Goal: Information Seeking & Learning: Learn about a topic

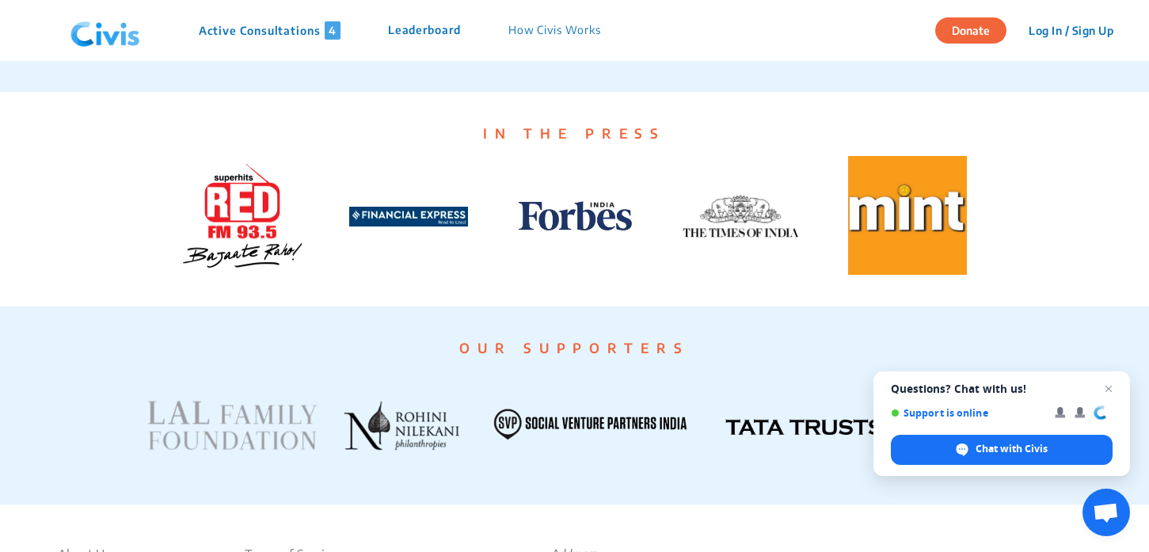
scroll to position [2876, 0]
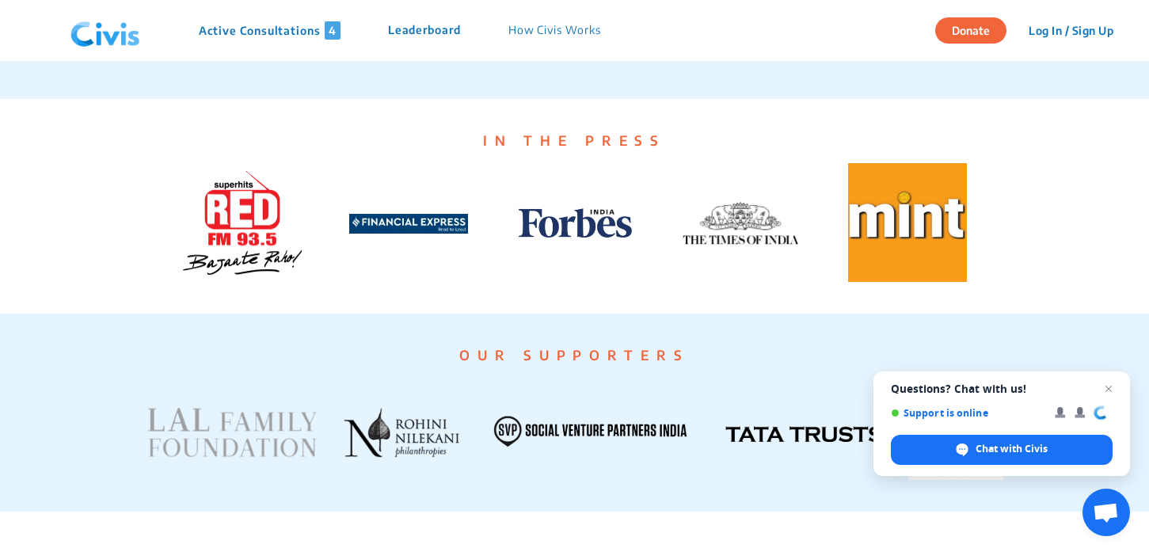
click at [292, 32] on p "Active Consultations 4" at bounding box center [270, 30] width 142 height 18
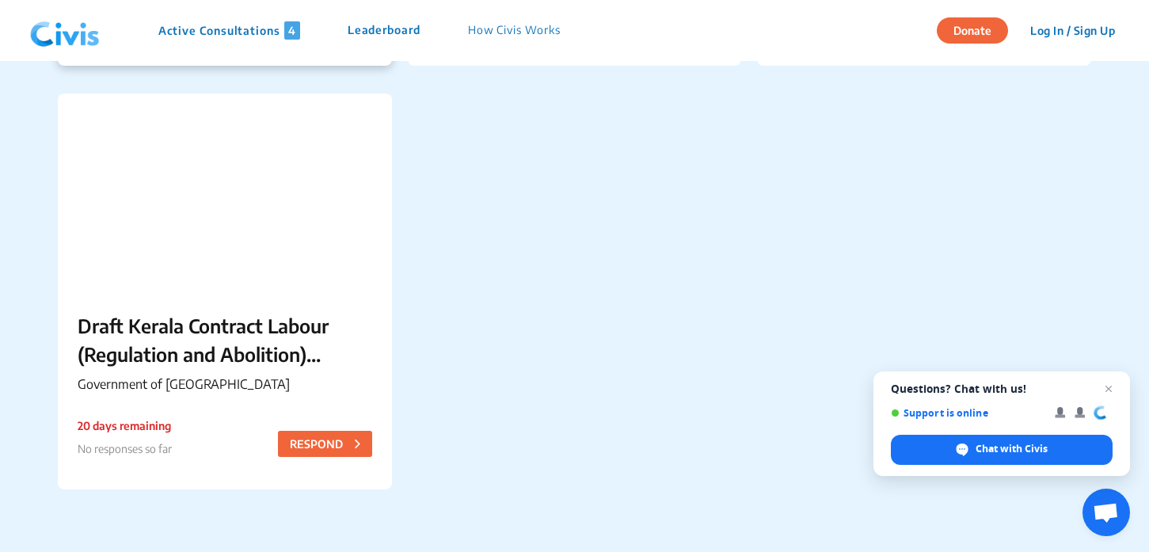
scroll to position [536, 0]
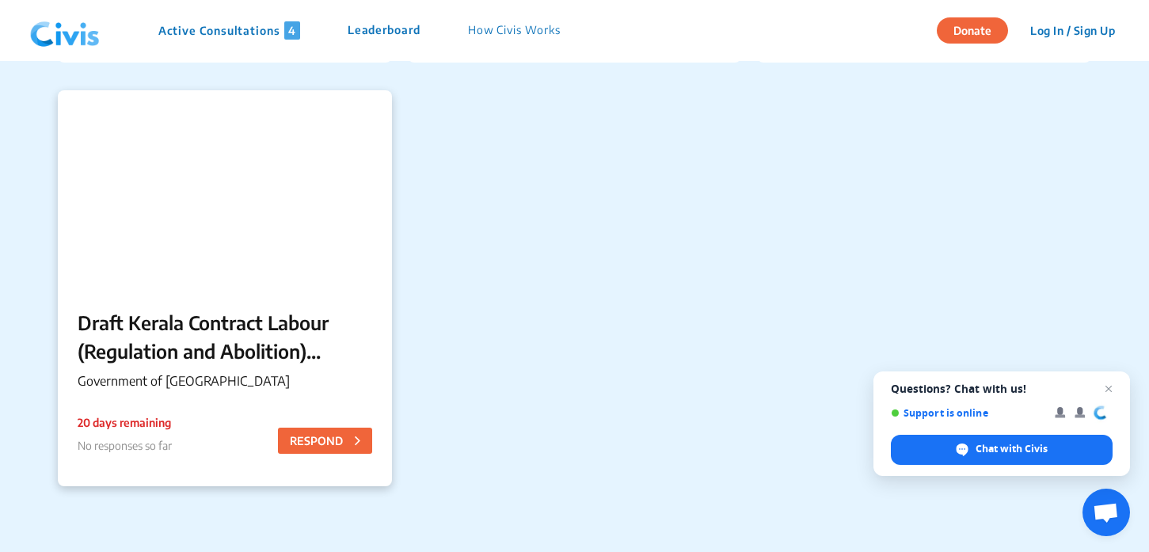
click at [281, 357] on p "Draft Kerala Contract Labour (Regulation and Abolition) (Amendment) Rules, 2025" at bounding box center [225, 336] width 294 height 57
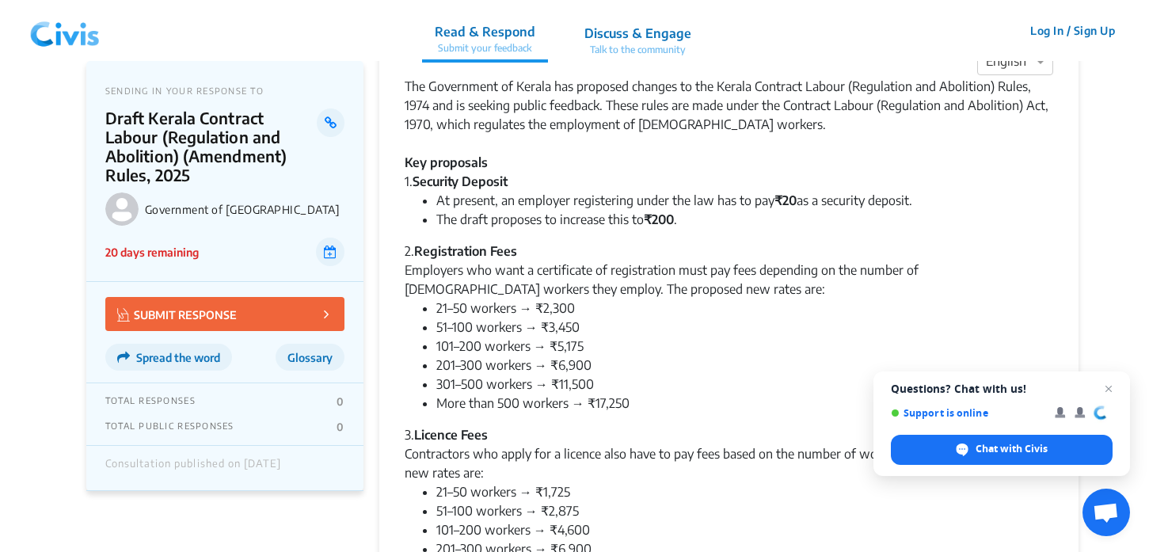
scroll to position [59, 0]
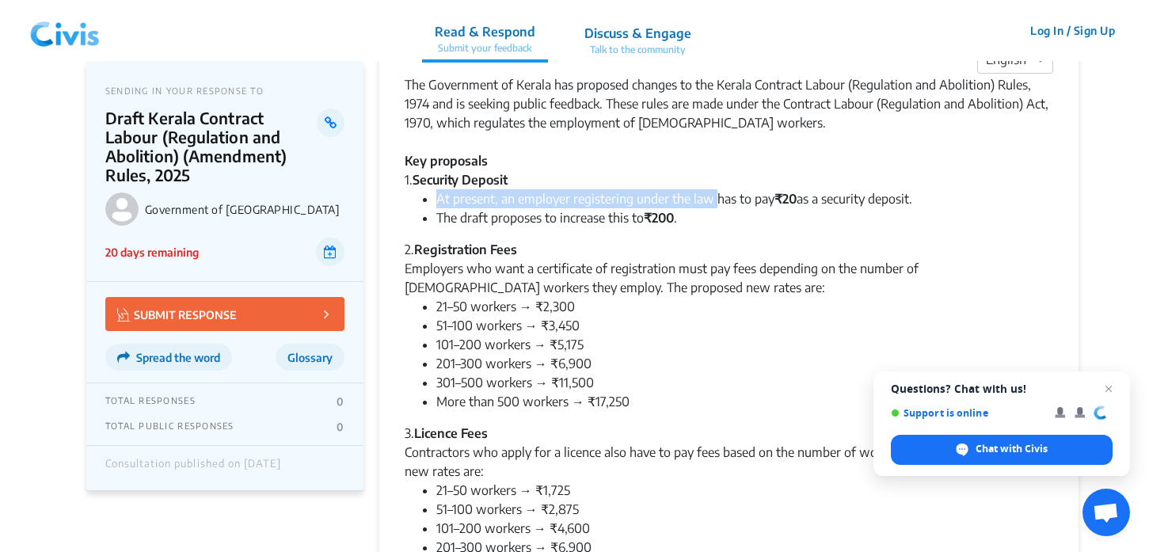
drag, startPoint x: 438, startPoint y: 195, endPoint x: 719, endPoint y: 197, distance: 281.0
click at [719, 197] on li "At present, an employer registering under the law has to pay ₹20 as a security …" at bounding box center [744, 198] width 617 height 19
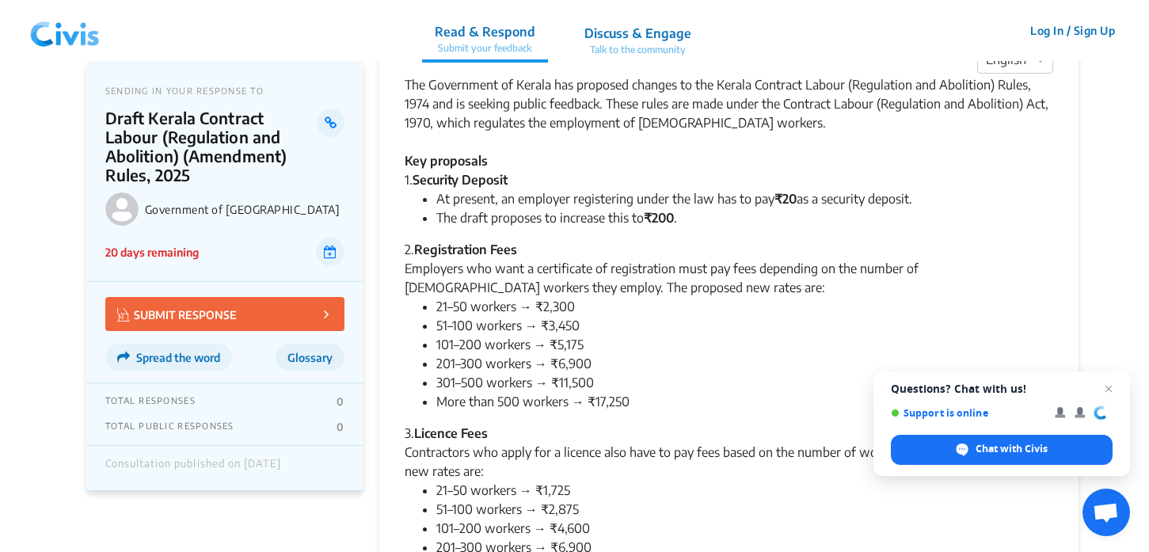
click at [499, 216] on li "The draft proposes to increase this to ₹200 ." at bounding box center [744, 217] width 617 height 19
drag, startPoint x: 483, startPoint y: 221, endPoint x: 660, endPoint y: 229, distance: 177.5
click at [660, 229] on div "The Government of Kerala has proposed changes to the Kerala Contract Labour (Re…" at bounding box center [728, 379] width 648 height 608
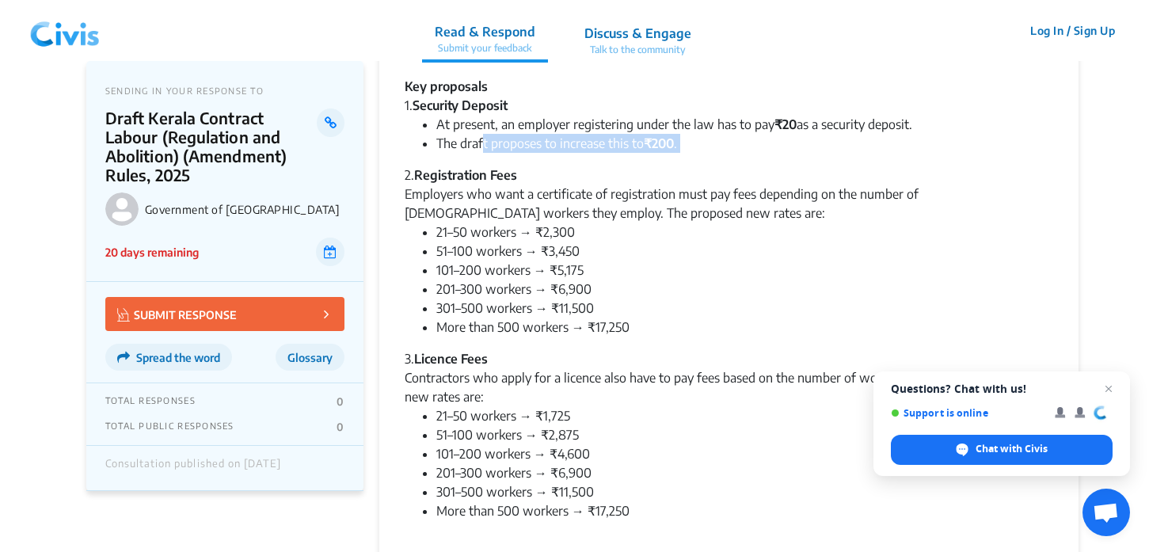
scroll to position [0, 0]
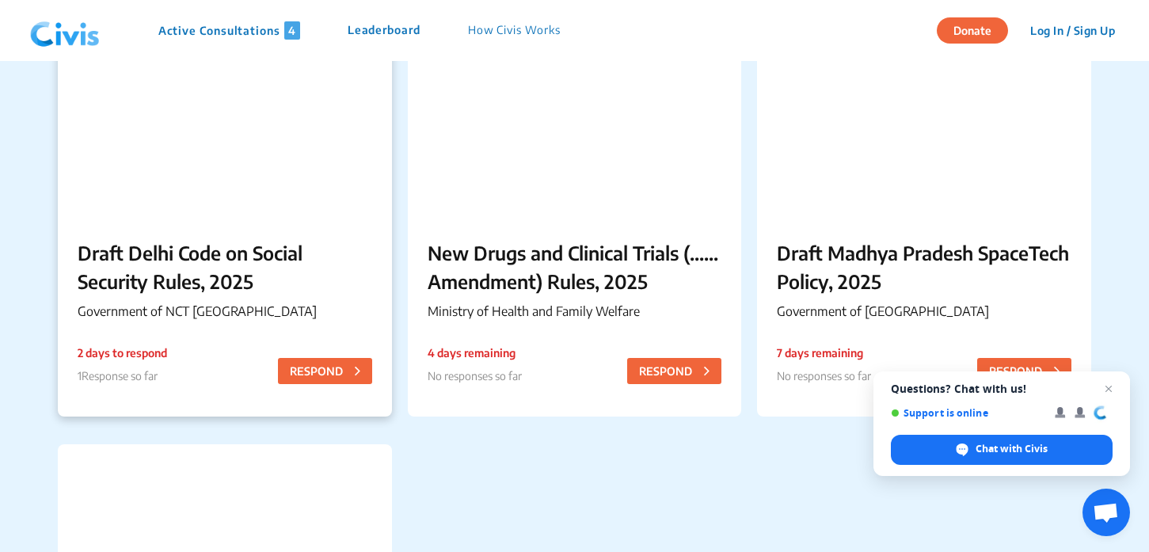
scroll to position [184, 0]
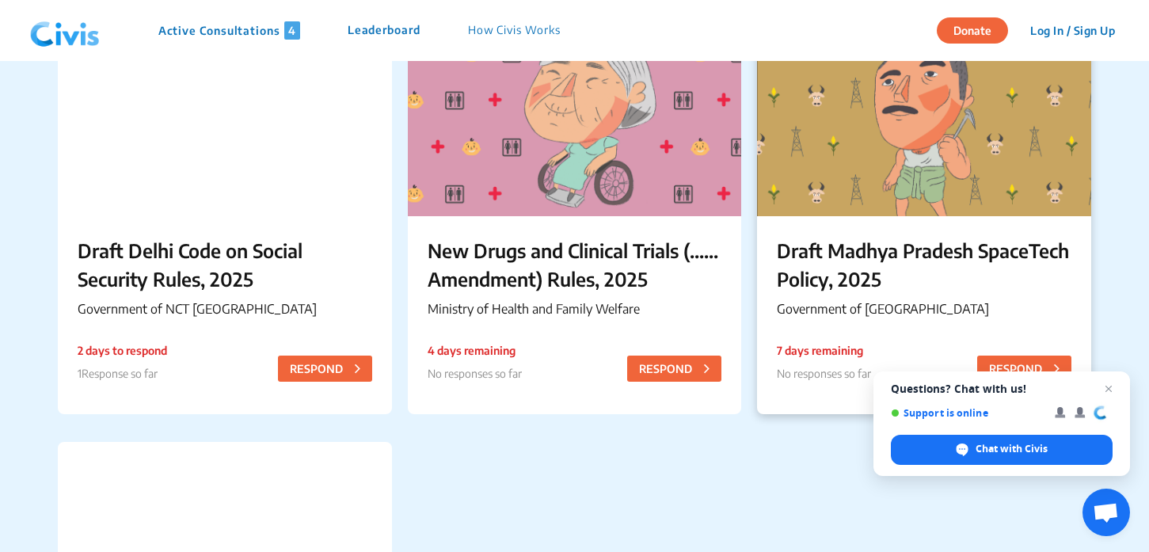
click at [862, 268] on p "Draft Madhya Pradesh SpaceTech Policy, 2025" at bounding box center [924, 264] width 294 height 57
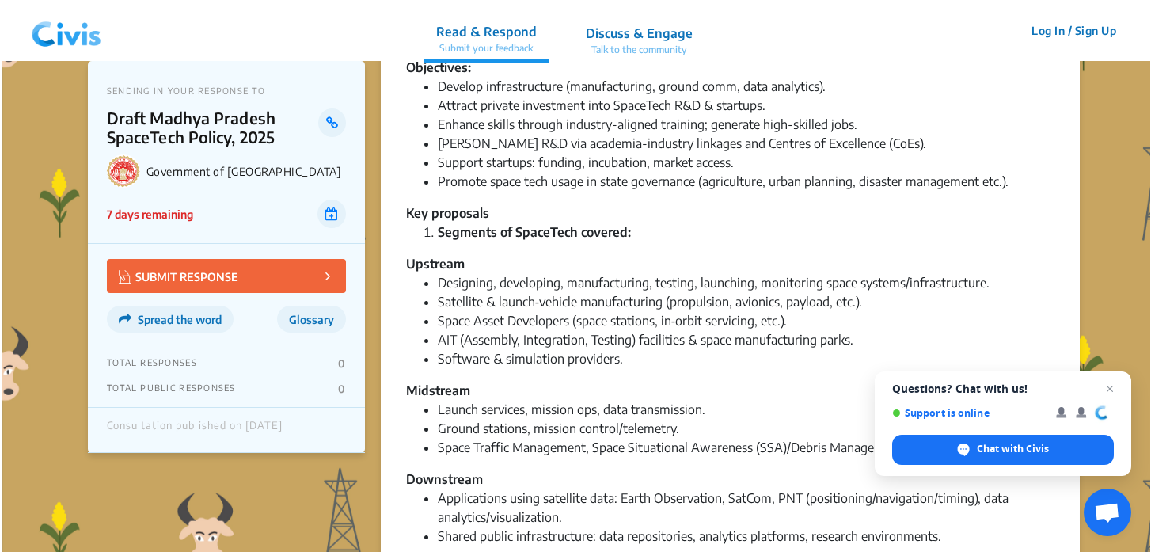
scroll to position [328, 0]
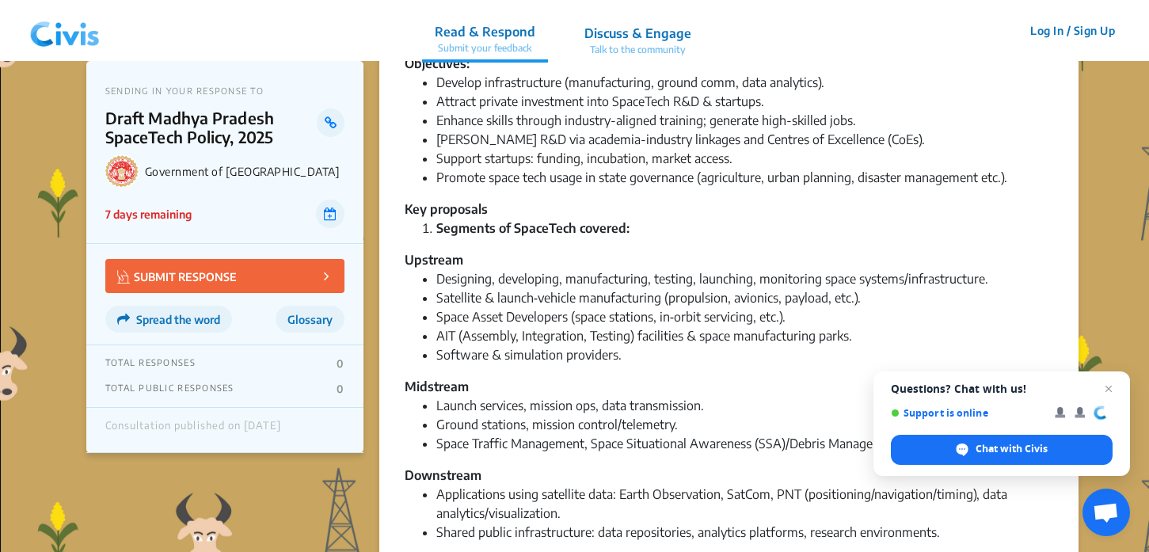
click at [621, 55] on p "Talk to the community" at bounding box center [637, 50] width 107 height 14
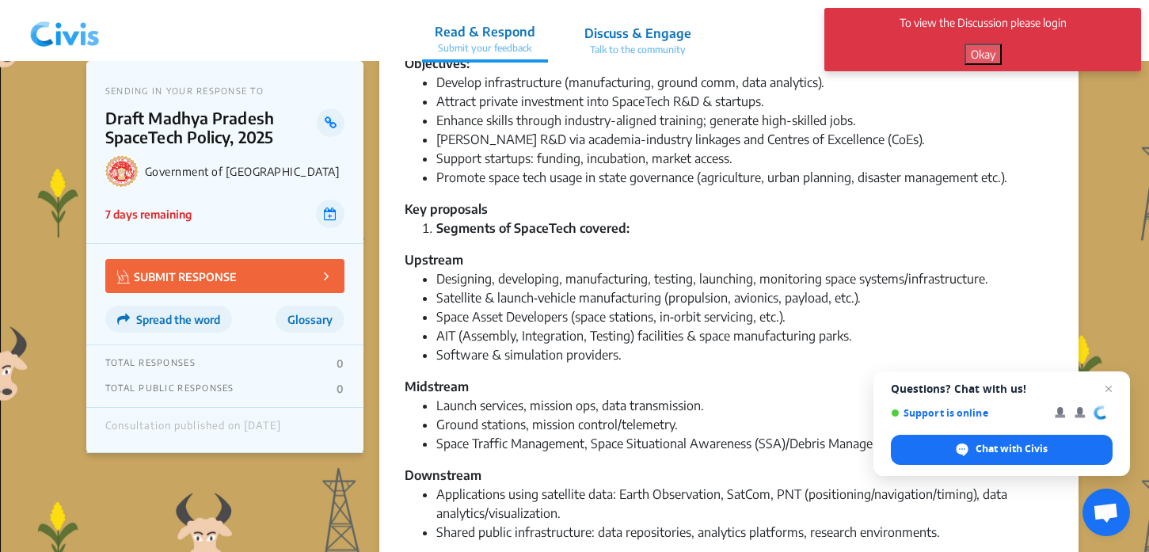
click at [622, 43] on p "Talk to the community" at bounding box center [637, 50] width 107 height 14
click at [993, 51] on button "Okay" at bounding box center [982, 54] width 37 height 21
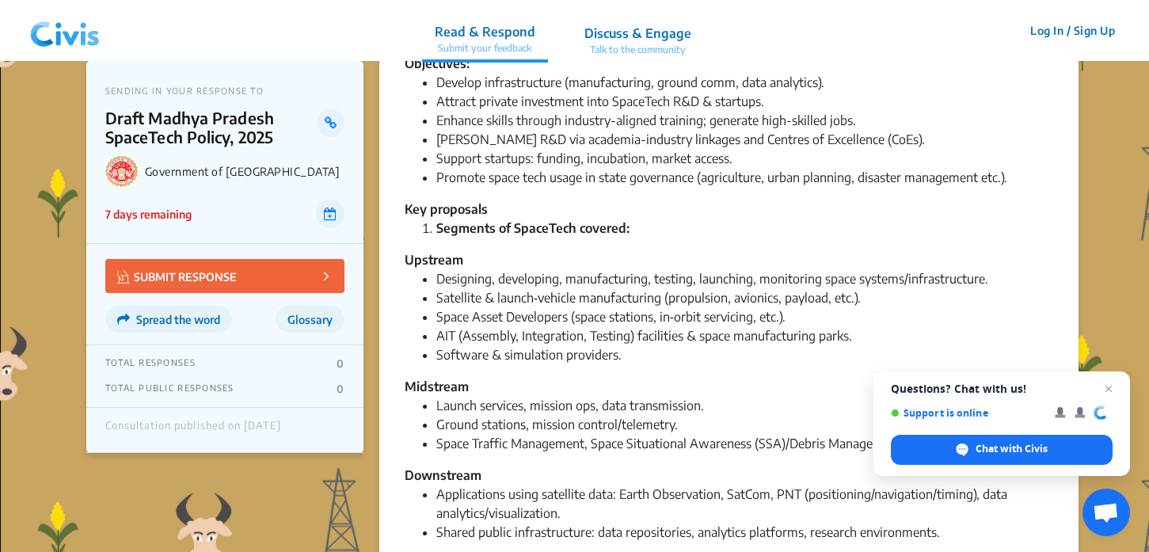
click at [1053, 34] on button "Log In / Sign Up" at bounding box center [1072, 30] width 105 height 25
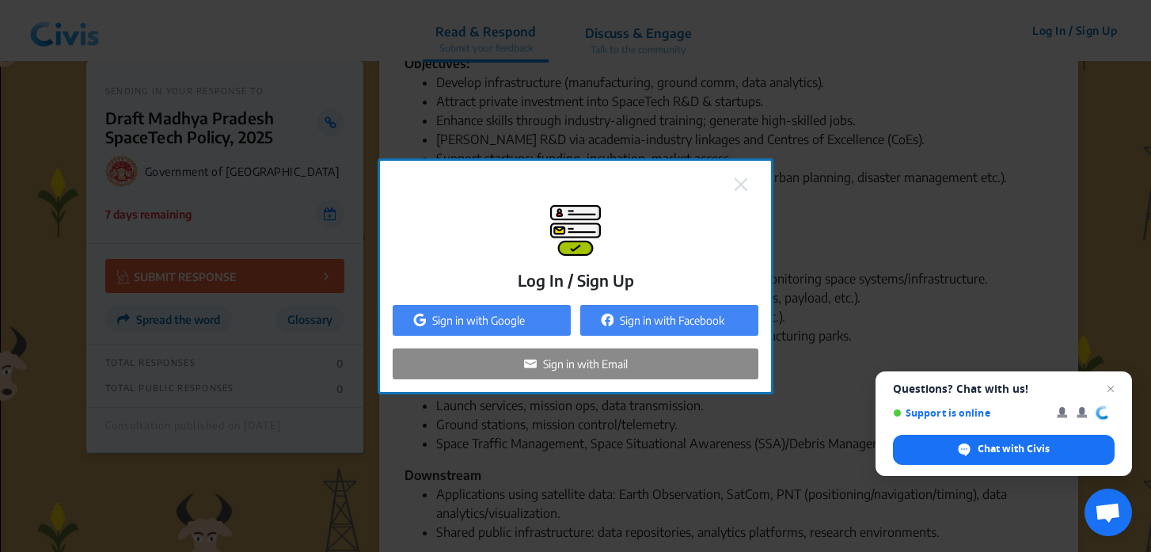
click at [521, 329] on div "Sign in with Google" at bounding box center [482, 320] width 178 height 31
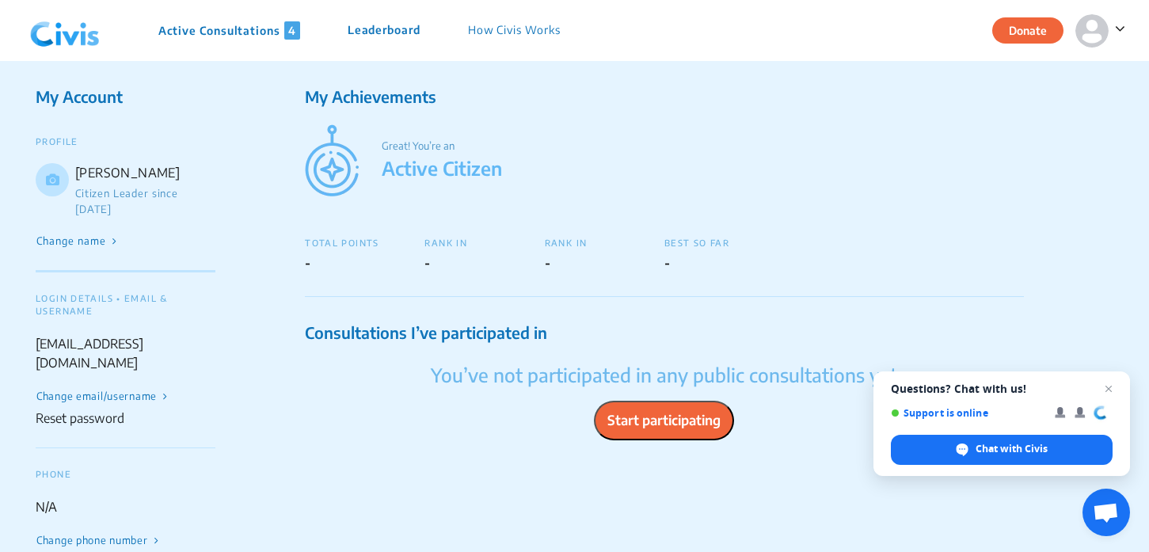
click at [686, 417] on button "Start participating" at bounding box center [664, 421] width 140 height 40
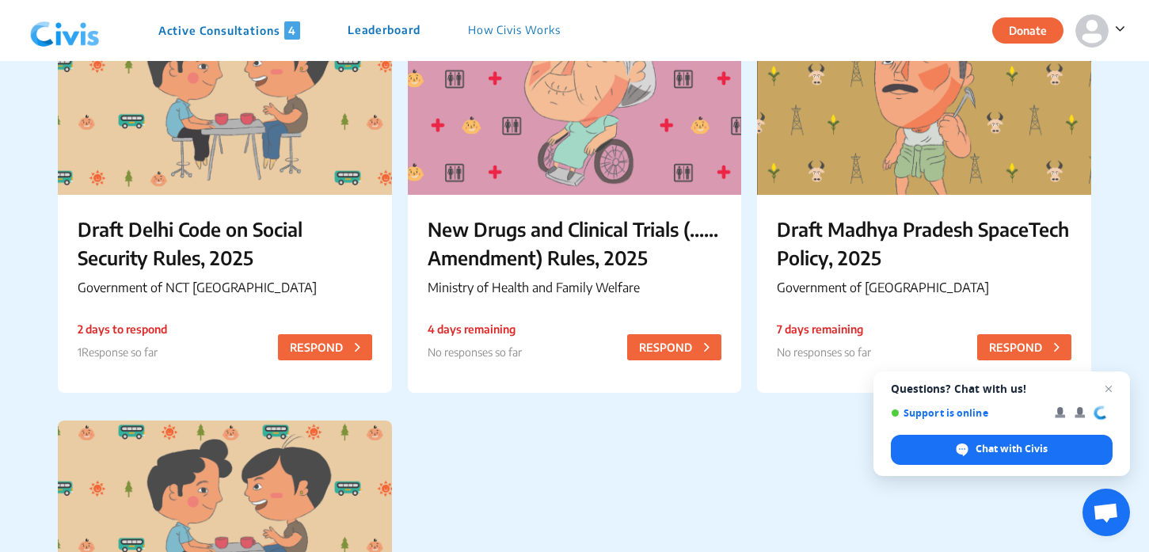
scroll to position [215, 0]
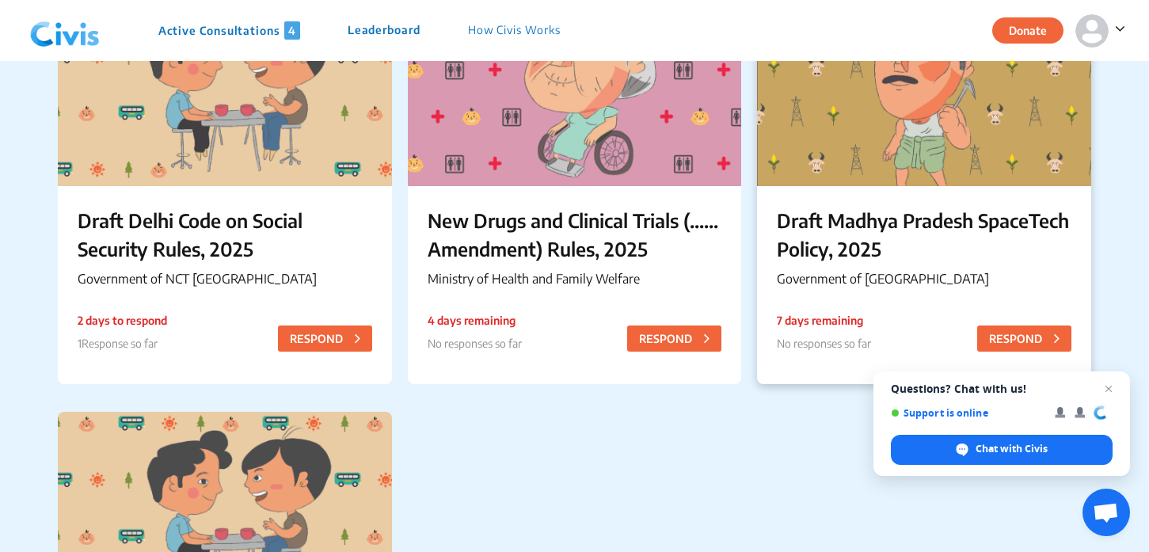
click at [909, 238] on p "Draft Madhya Pradesh SpaceTech Policy, 2025" at bounding box center [924, 234] width 294 height 57
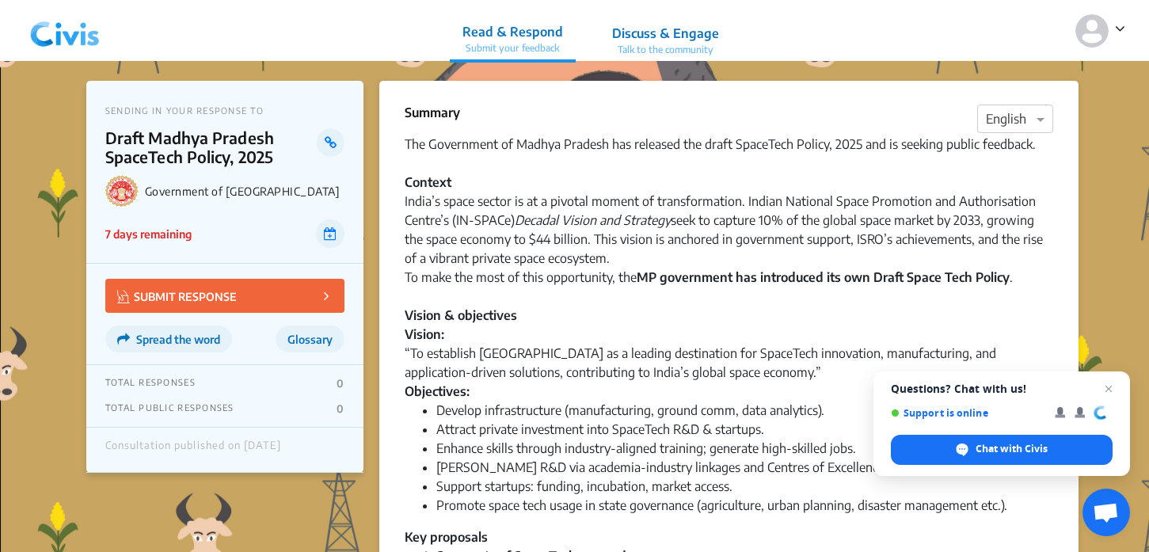
click at [659, 33] on p "Discuss & Engage" at bounding box center [665, 33] width 107 height 19
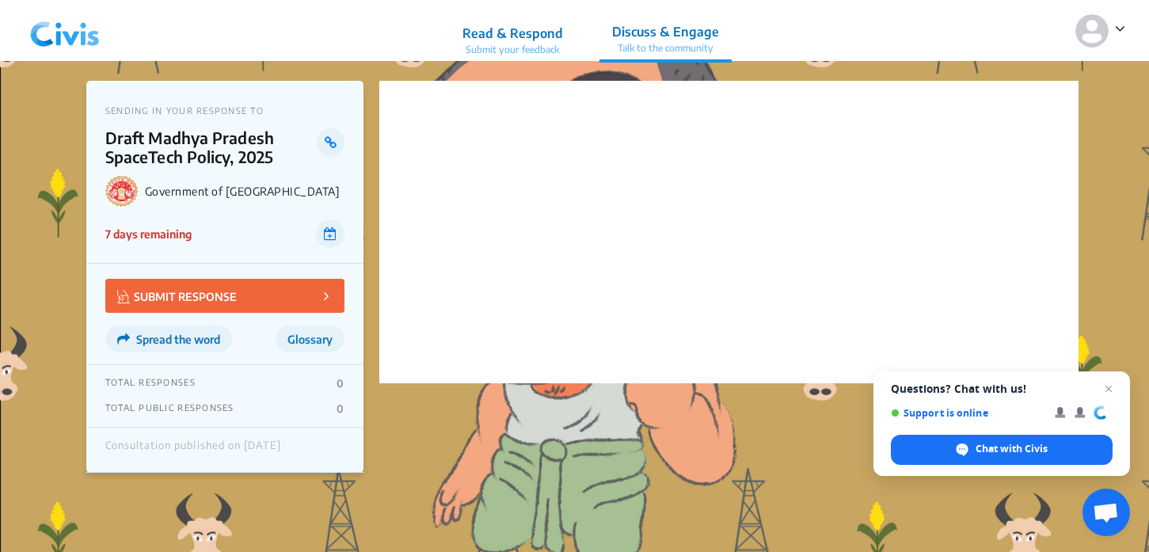
click at [47, 39] on img at bounding box center [65, 30] width 82 height 47
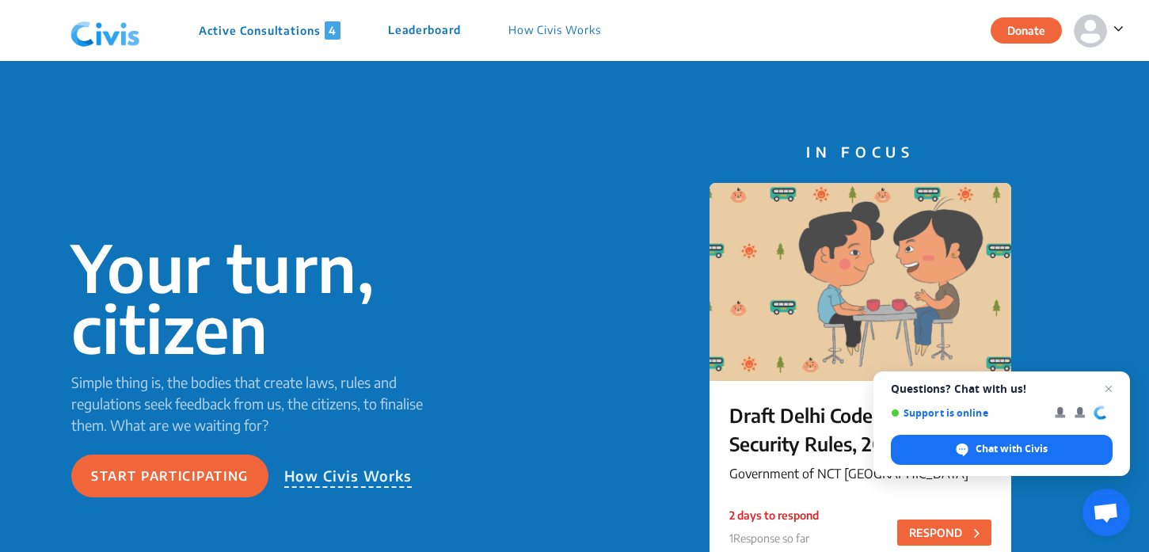
click at [449, 32] on p "Leaderboard" at bounding box center [424, 30] width 73 height 18
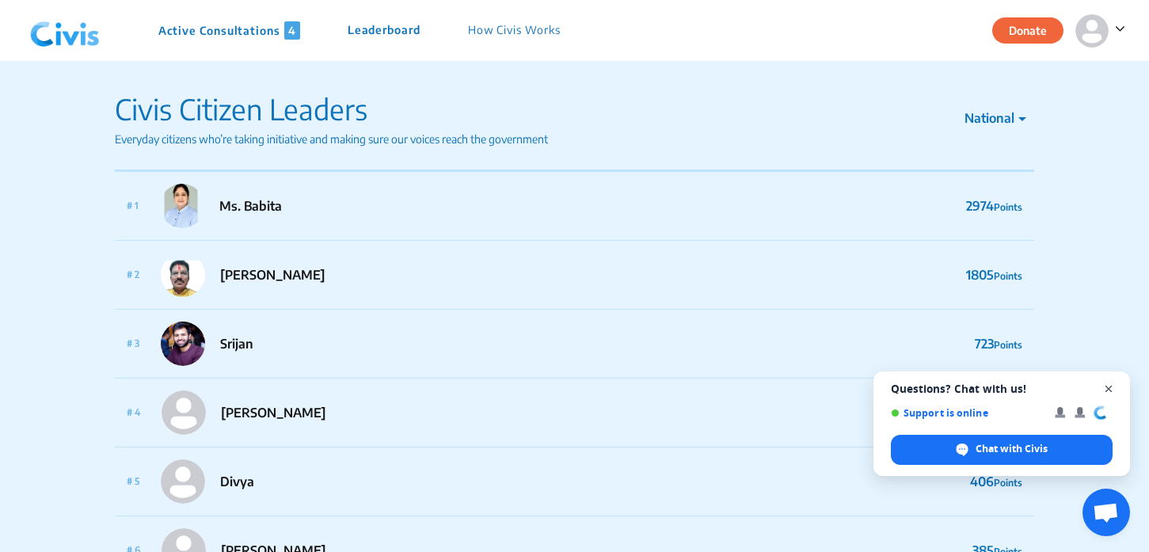
click at [1111, 386] on span "Close chat" at bounding box center [1109, 389] width 20 height 20
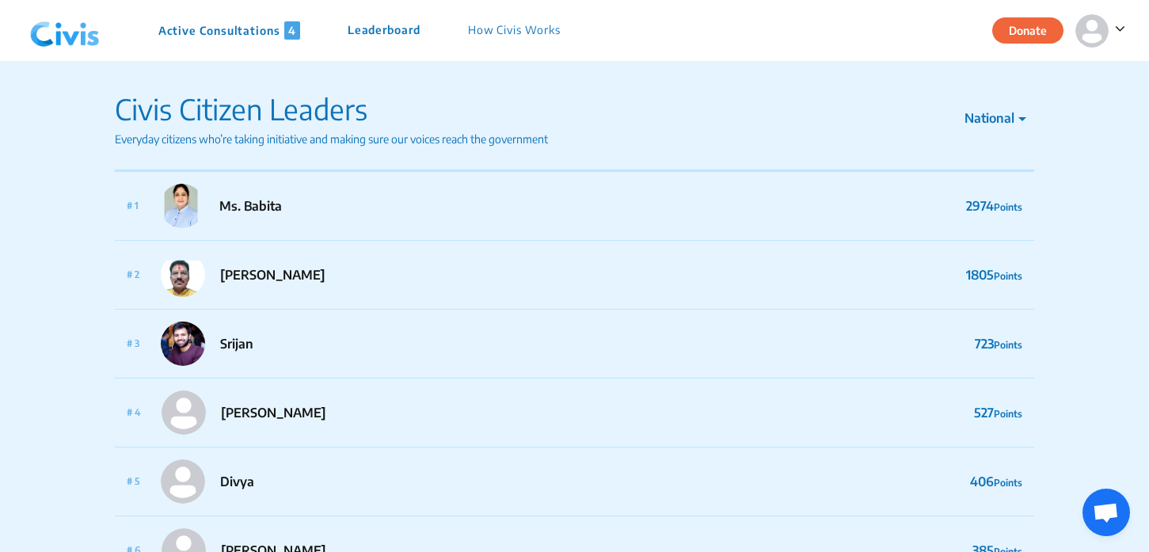
click at [548, 39] on p "How Civis Works" at bounding box center [514, 30] width 93 height 18
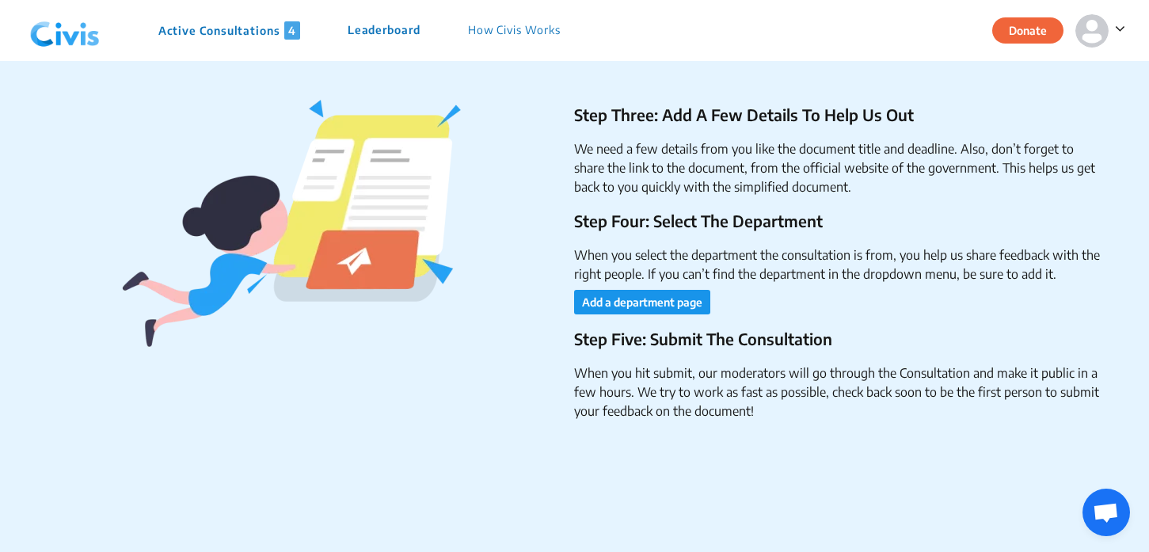
scroll to position [2748, 0]
